Goal: Use online tool/utility: Utilize a website feature to perform a specific function

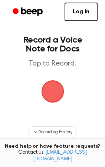
click at [44, 98] on span "button" at bounding box center [52, 91] width 21 height 21
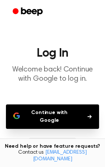
click at [65, 112] on button "Continue with Google" at bounding box center [52, 116] width 93 height 24
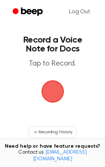
click at [58, 88] on span "button" at bounding box center [52, 91] width 21 height 21
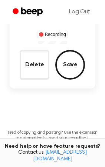
scroll to position [74, 0]
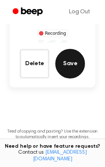
click at [71, 49] on button "Save" at bounding box center [70, 64] width 30 height 30
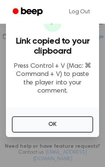
scroll to position [140, 0]
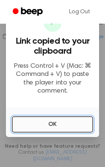
click at [50, 123] on button "OK" at bounding box center [52, 124] width 81 height 16
